Goal: Task Accomplishment & Management: Use online tool/utility

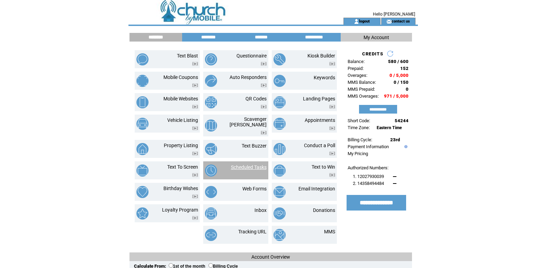
click at [244, 165] on link "Scheduled Tasks" at bounding box center [249, 167] width 36 height 6
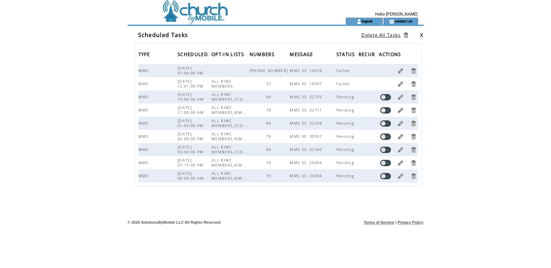
click at [401, 97] on link at bounding box center [400, 97] width 7 height 7
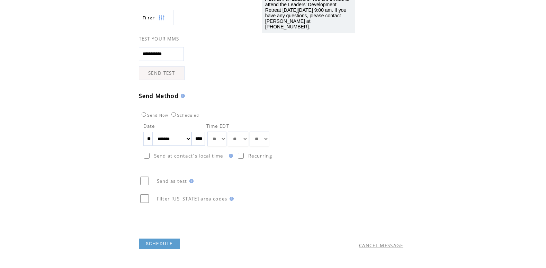
scroll to position [173, 0]
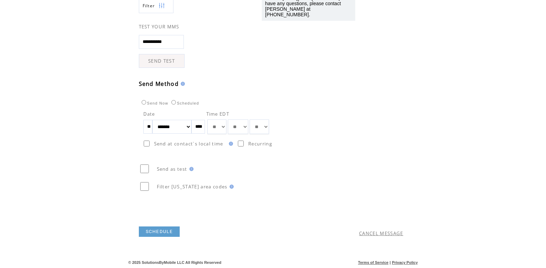
click at [379, 233] on link "CANCEL MESSAGE" at bounding box center [381, 233] width 44 height 6
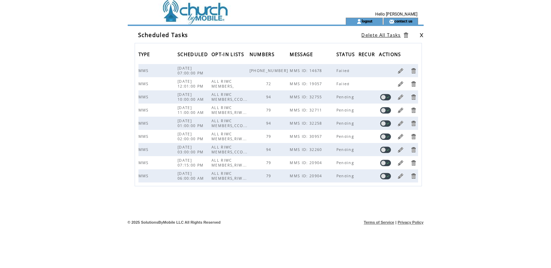
click at [423, 34] on link at bounding box center [421, 35] width 4 height 4
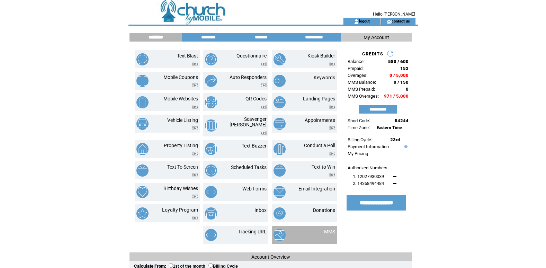
click at [327, 229] on link "MMS" at bounding box center [329, 232] width 11 height 6
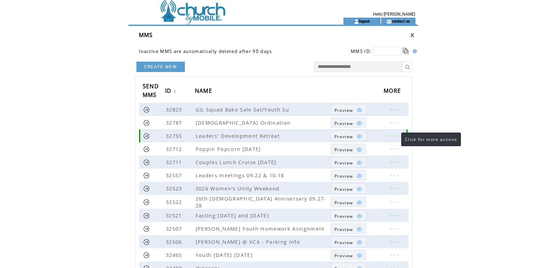
click at [394, 135] on link at bounding box center [394, 135] width 21 height 9
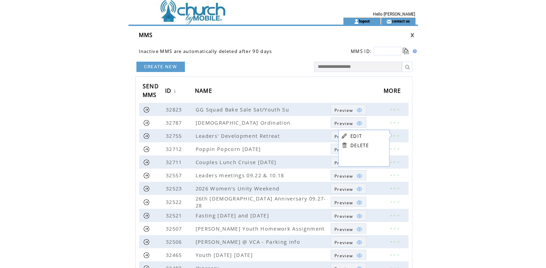
click at [356, 136] on link "EDIT" at bounding box center [355, 136] width 11 height 6
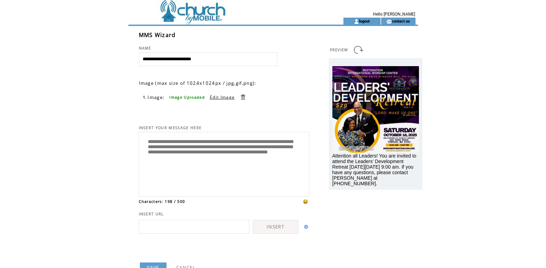
click at [223, 98] on link "Edit Image" at bounding box center [222, 97] width 25 height 6
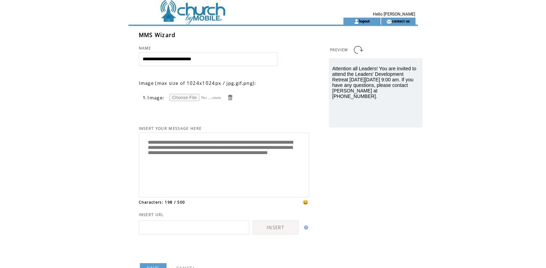
click at [180, 97] on input "file" at bounding box center [195, 97] width 52 height 7
type input "**********"
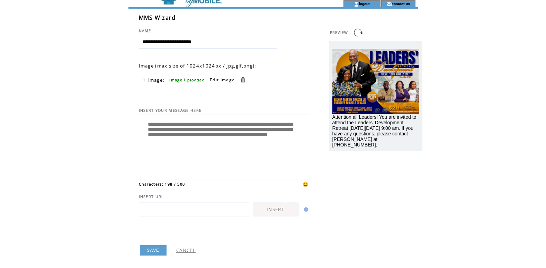
scroll to position [27, 0]
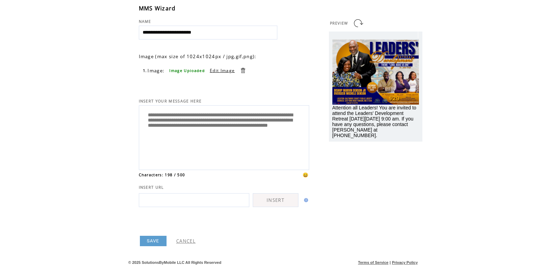
click at [148, 240] on link "SAVE" at bounding box center [153, 241] width 27 height 10
